Goal: Task Accomplishment & Management: Complete application form

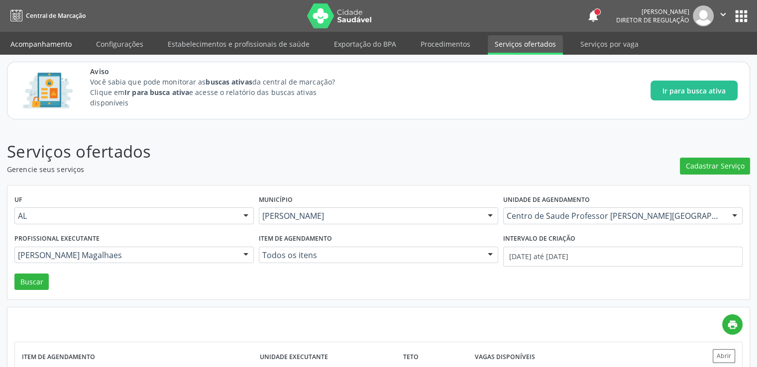
click at [53, 42] on link "Acompanhamento" at bounding box center [40, 43] width 75 height 17
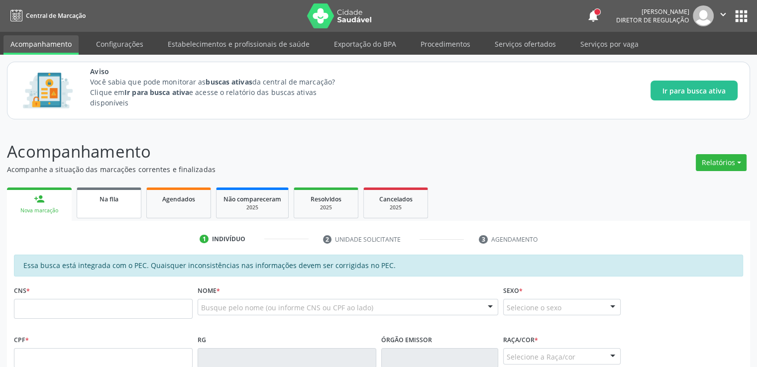
click at [118, 209] on link "Na fila" at bounding box center [109, 203] width 65 height 31
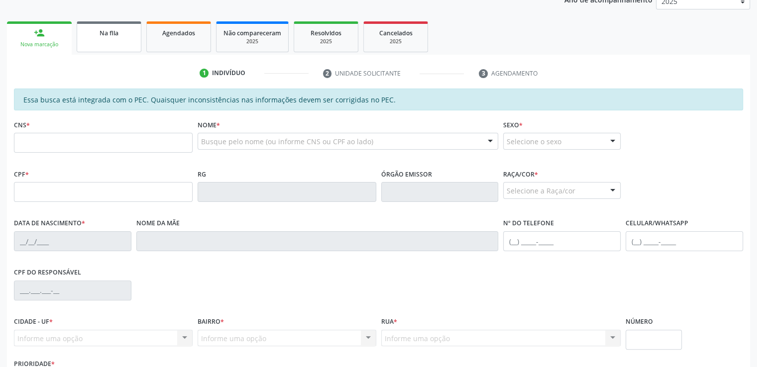
click at [125, 27] on div "Na fila" at bounding box center [109, 32] width 50 height 10
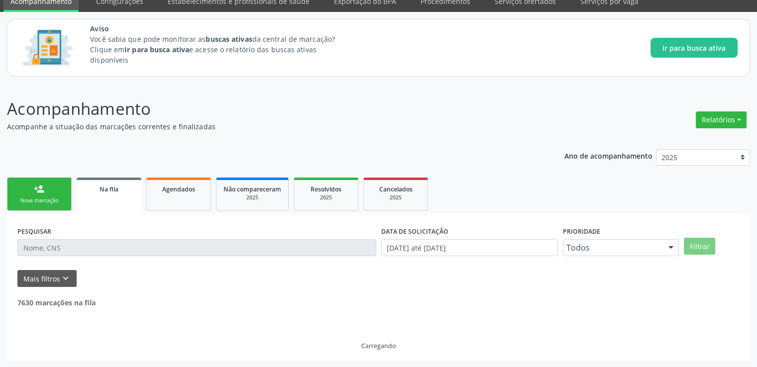
scroll to position [199, 0]
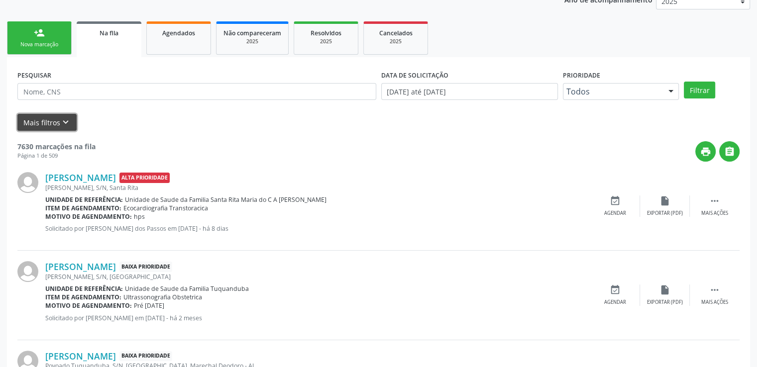
click at [66, 118] on icon "keyboard_arrow_down" at bounding box center [65, 122] width 11 height 11
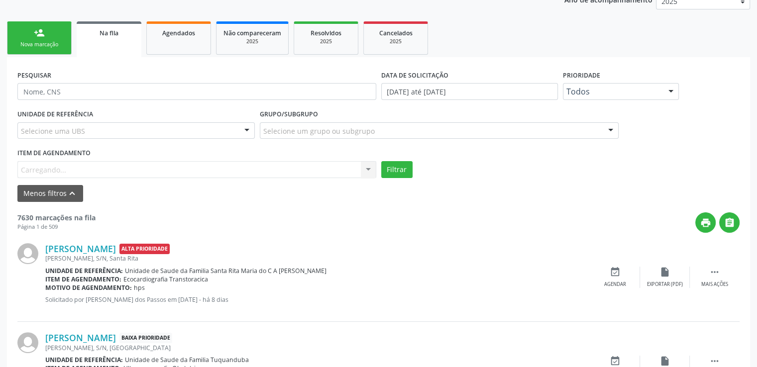
click at [76, 163] on div "Item de agendamento [GEOGRAPHIC_DATA]... No elements found. Consider changing t…" at bounding box center [196, 162] width 359 height 32
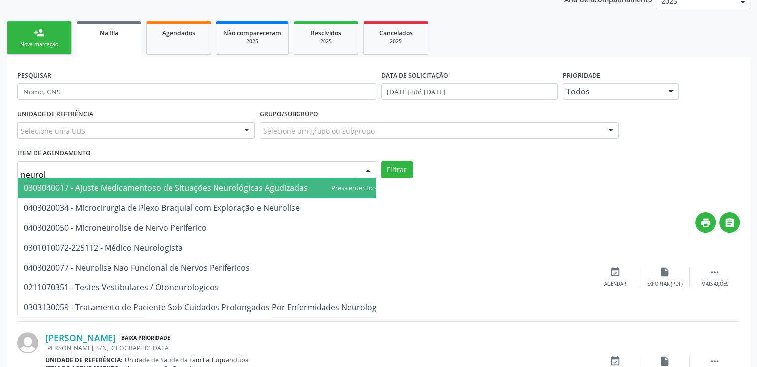
type input "neurolo"
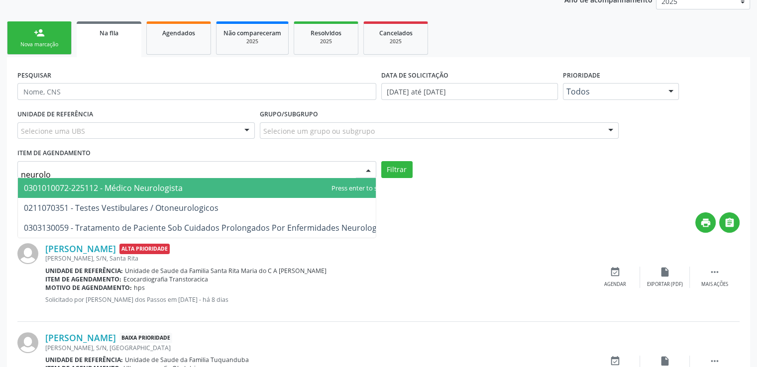
click at [127, 188] on span "0301010072-225112 - Médico Neurologista" at bounding box center [103, 188] width 159 height 11
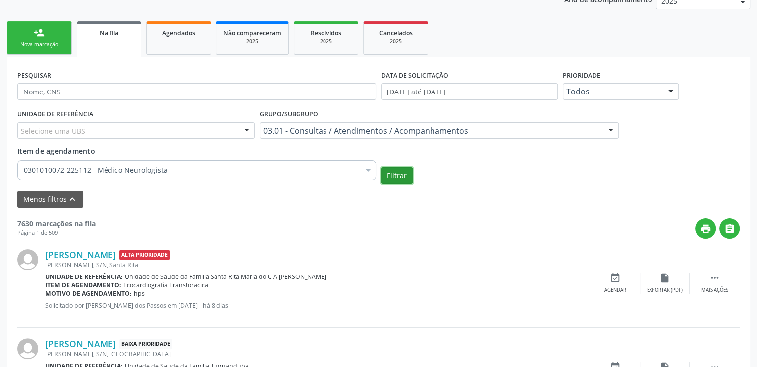
click at [392, 181] on button "Filtrar" at bounding box center [396, 175] width 31 height 17
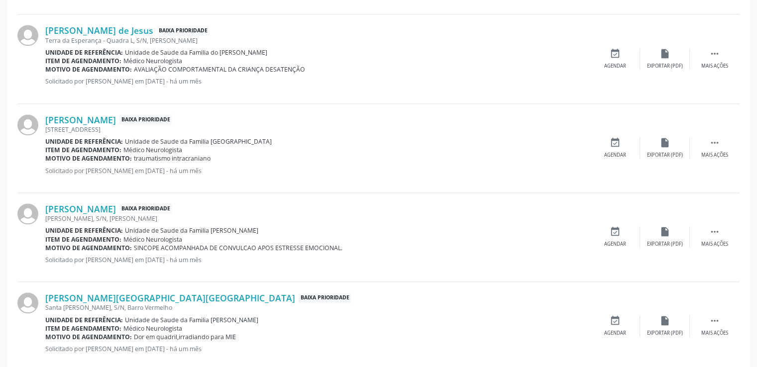
scroll to position [1071, 0]
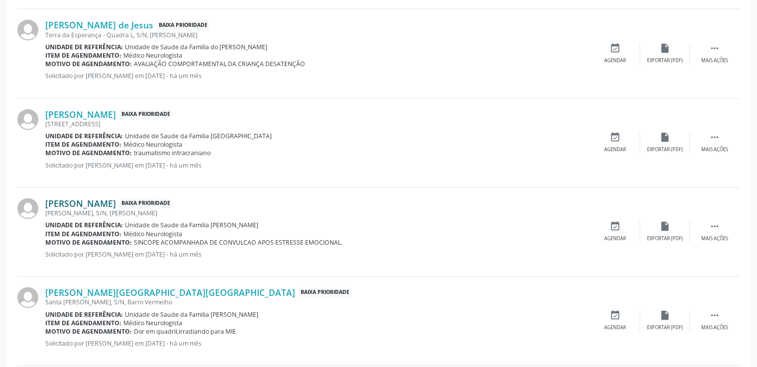
click at [114, 201] on link "[PERSON_NAME]" at bounding box center [80, 203] width 71 height 11
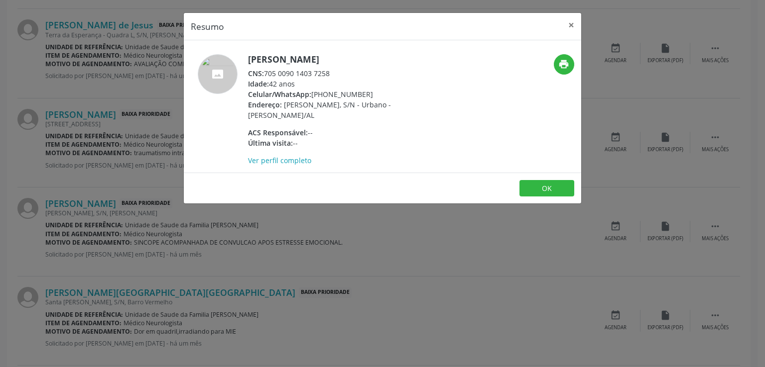
drag, startPoint x: 265, startPoint y: 71, endPoint x: 335, endPoint y: 72, distance: 69.2
click at [335, 72] on div "CNS: 705 0090 1403 7258" at bounding box center [345, 73] width 194 height 10
copy div "705 0090 1403 7258"
click at [575, 22] on button "×" at bounding box center [571, 25] width 20 height 24
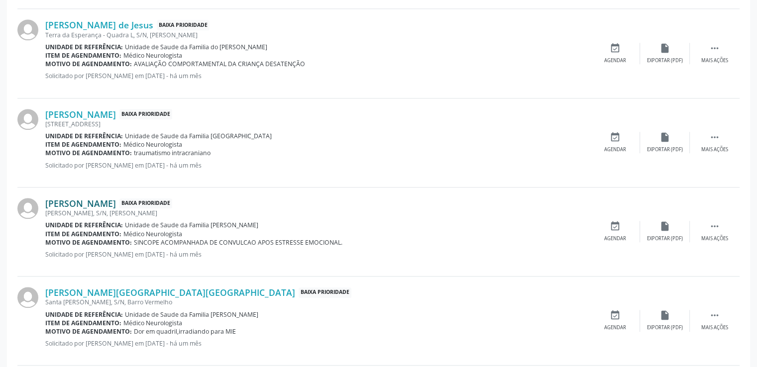
click at [116, 201] on link "[PERSON_NAME]" at bounding box center [80, 203] width 71 height 11
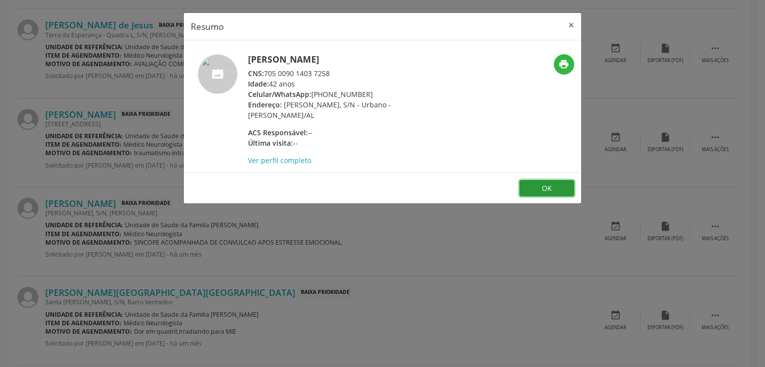
click at [534, 190] on button "OK" at bounding box center [546, 188] width 55 height 17
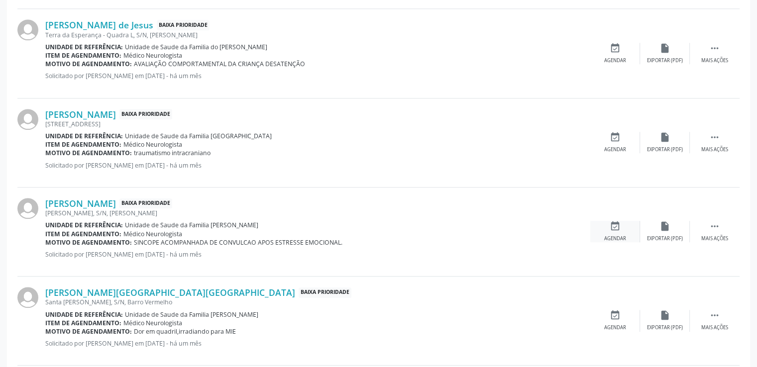
click at [616, 226] on icon "event_available" at bounding box center [615, 226] width 11 height 11
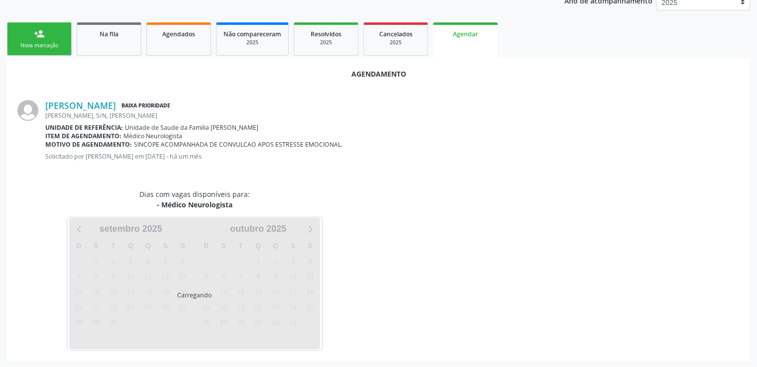
scroll to position [222, 0]
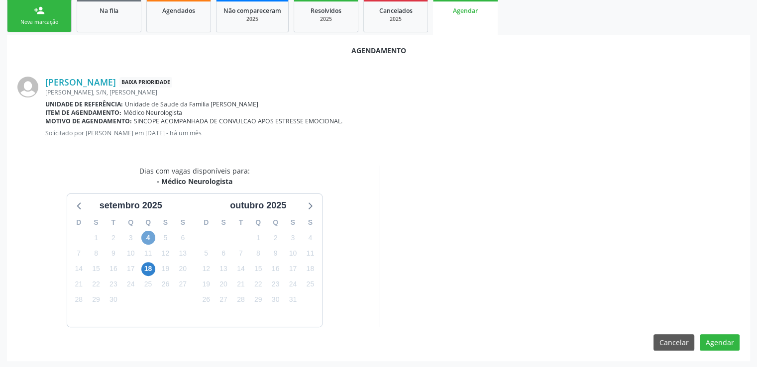
click at [147, 236] on span "4" at bounding box center [148, 238] width 14 height 14
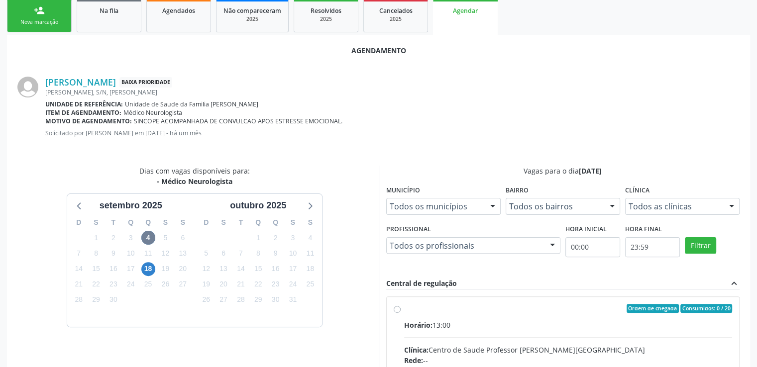
click at [396, 309] on input "Ordem de chegada Consumidos: 0 / 20 Horário: 13:00 Clínica: Centro de Saude Pro…" at bounding box center [397, 308] width 7 height 9
radio input "true"
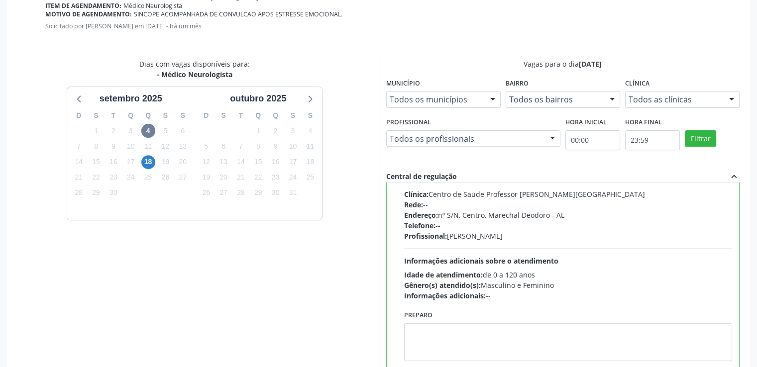
scroll to position [383, 0]
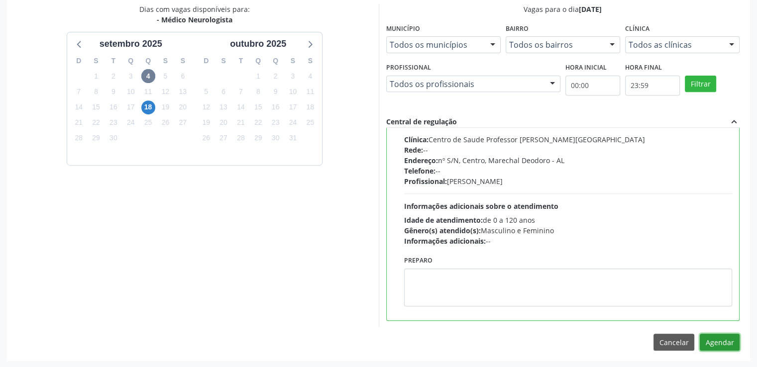
click at [710, 340] on button "Agendar" at bounding box center [720, 342] width 40 height 17
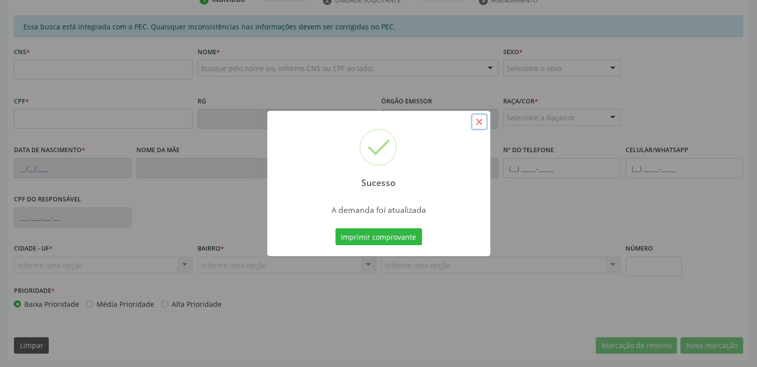
click at [483, 122] on button "×" at bounding box center [479, 122] width 17 height 17
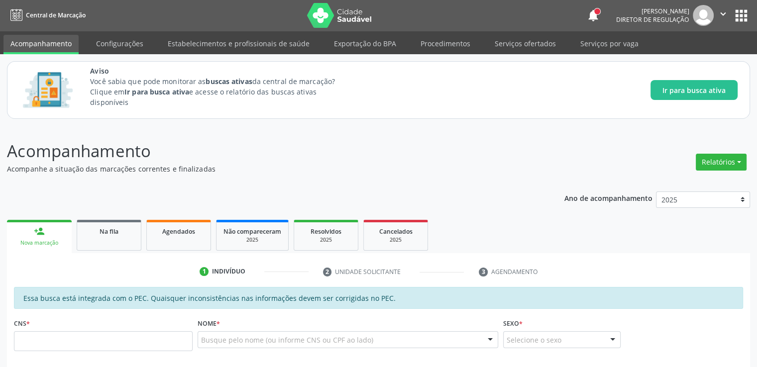
scroll to position [0, 0]
click at [107, 233] on span "Na fila" at bounding box center [109, 232] width 19 height 8
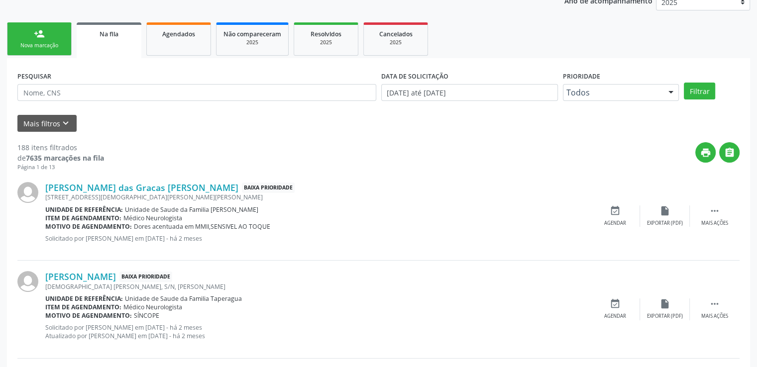
scroll to position [199, 0]
